Goal: Transaction & Acquisition: Purchase product/service

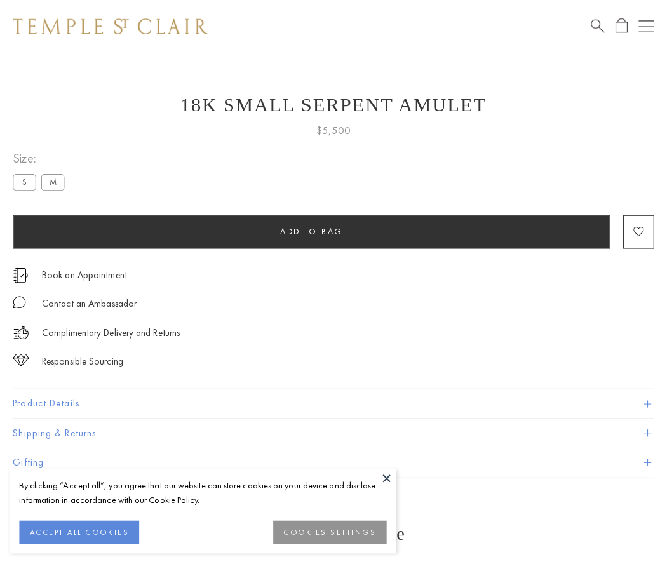
scroll to position [5, 0]
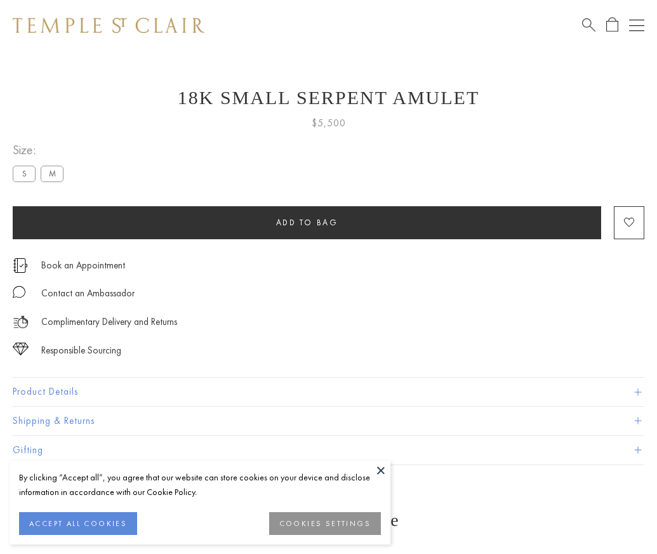
click at [307, 222] on span "Add to bag" at bounding box center [307, 222] width 62 height 11
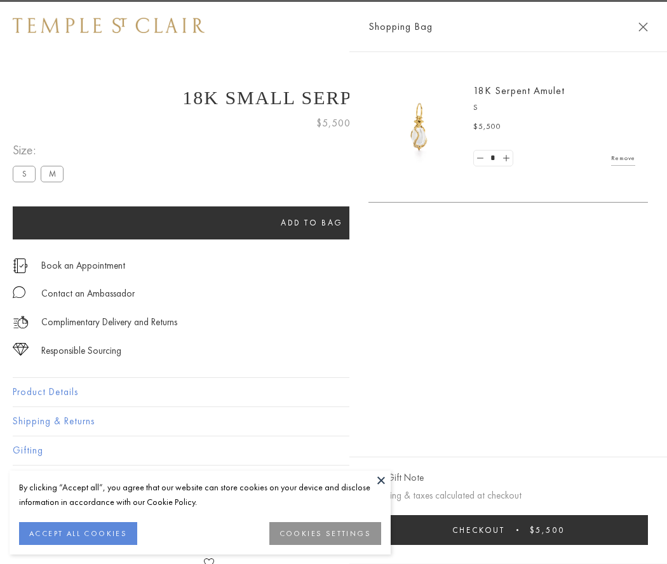
click at [505, 530] on span "Checkout" at bounding box center [478, 530] width 53 height 11
